Goal: Task Accomplishment & Management: Manage account settings

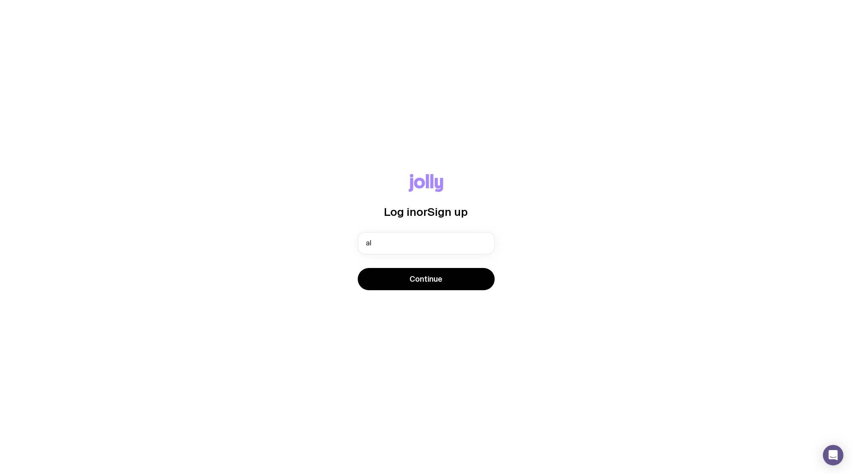
type input "a"
click at [382, 242] on input "text" at bounding box center [426, 243] width 137 height 22
type input "[EMAIL_ADDRESS][DOMAIN_NAME]"
click at [358, 268] on button "Continue" at bounding box center [426, 279] width 137 height 22
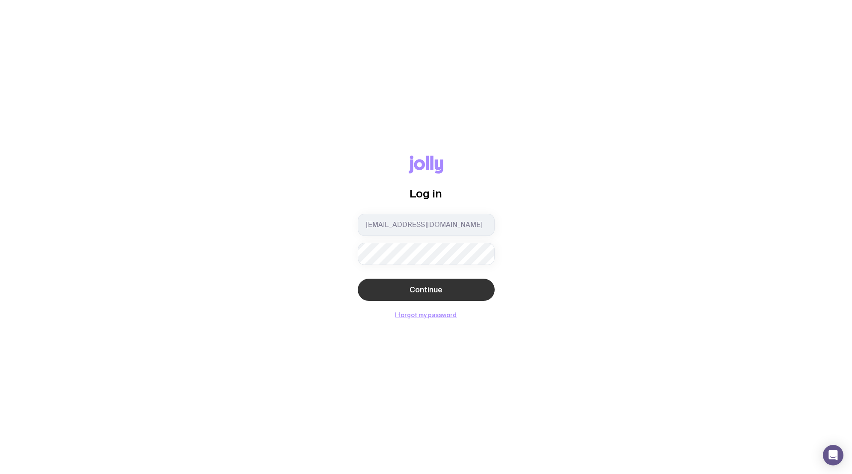
click at [425, 288] on span "Continue" at bounding box center [425, 290] width 33 height 10
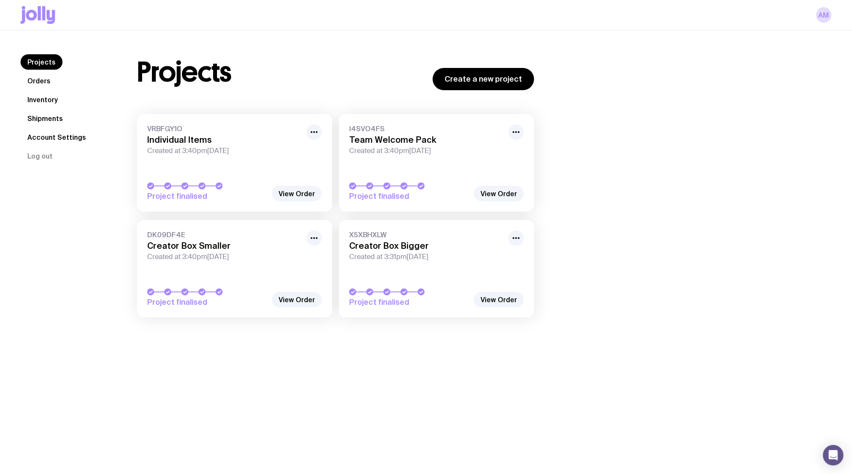
click at [39, 101] on link "Inventory" at bounding box center [43, 99] width 44 height 15
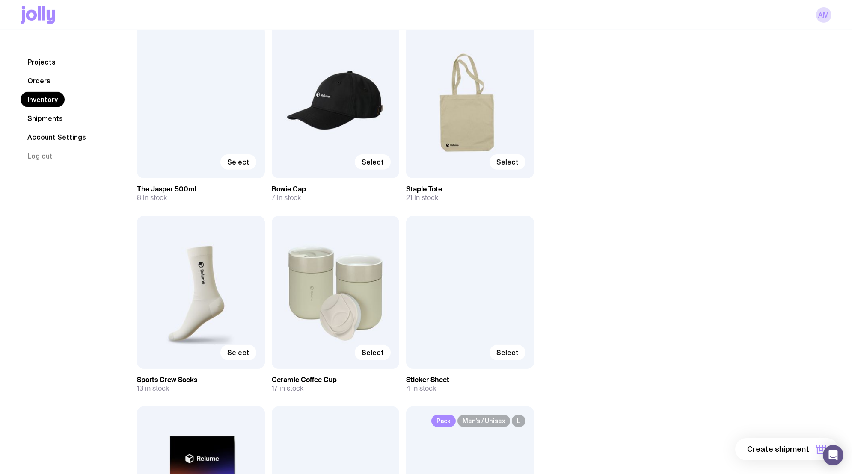
scroll to position [871, 0]
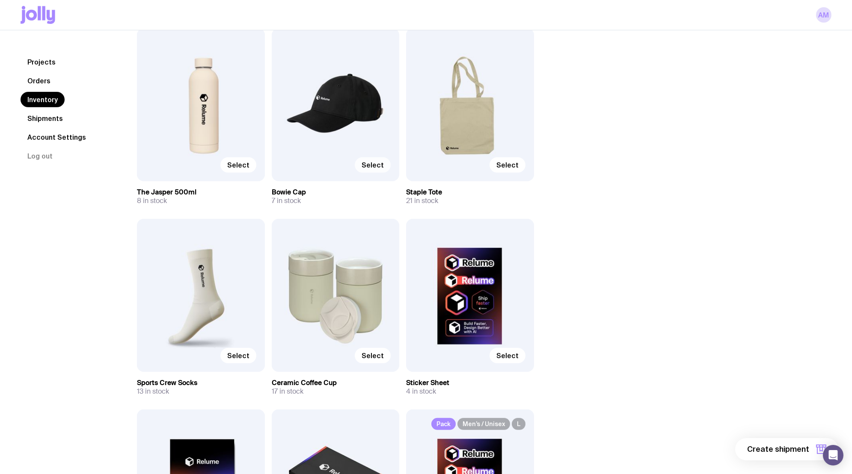
click at [374, 166] on span "Select" at bounding box center [372, 165] width 22 height 9
click at [0, 0] on input "Select" at bounding box center [0, 0] width 0 height 0
click at [368, 356] on span "Select" at bounding box center [372, 356] width 22 height 9
click at [0, 0] on input "Select" at bounding box center [0, 0] width 0 height 0
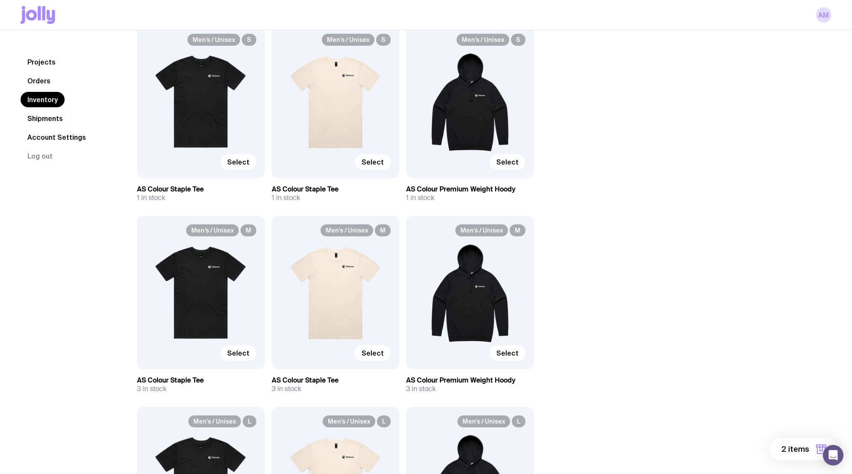
scroll to position [0, 0]
